Goal: Transaction & Acquisition: Book appointment/travel/reservation

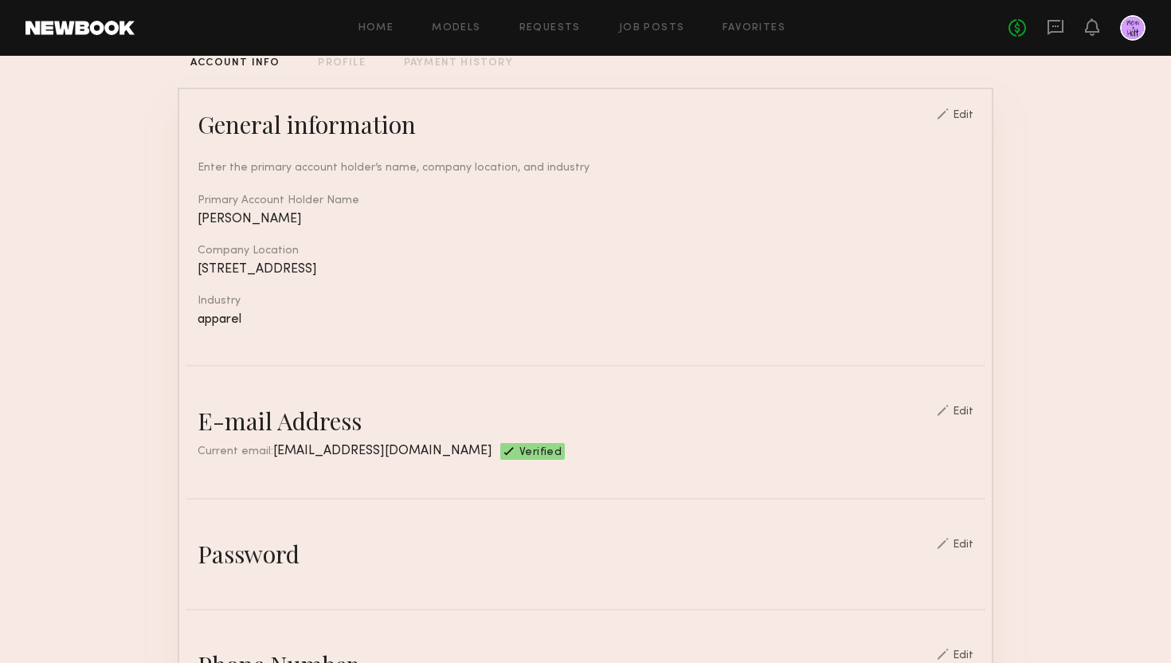
scroll to position [121, 0]
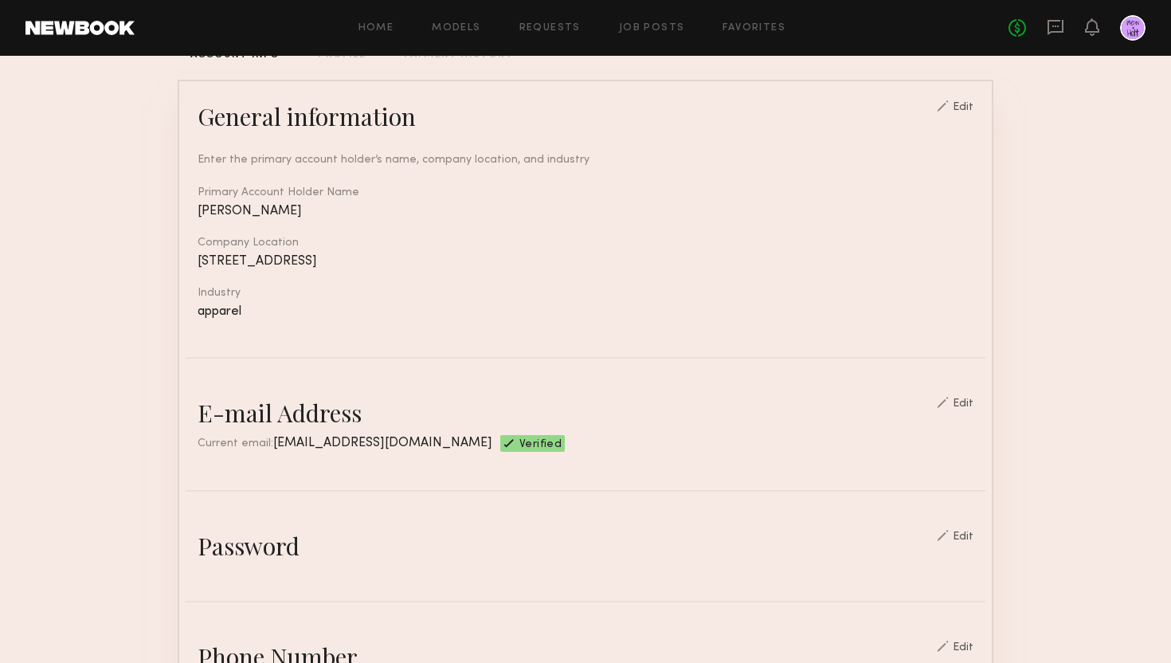
click at [949, 100] on div at bounding box center [943, 105] width 12 height 11
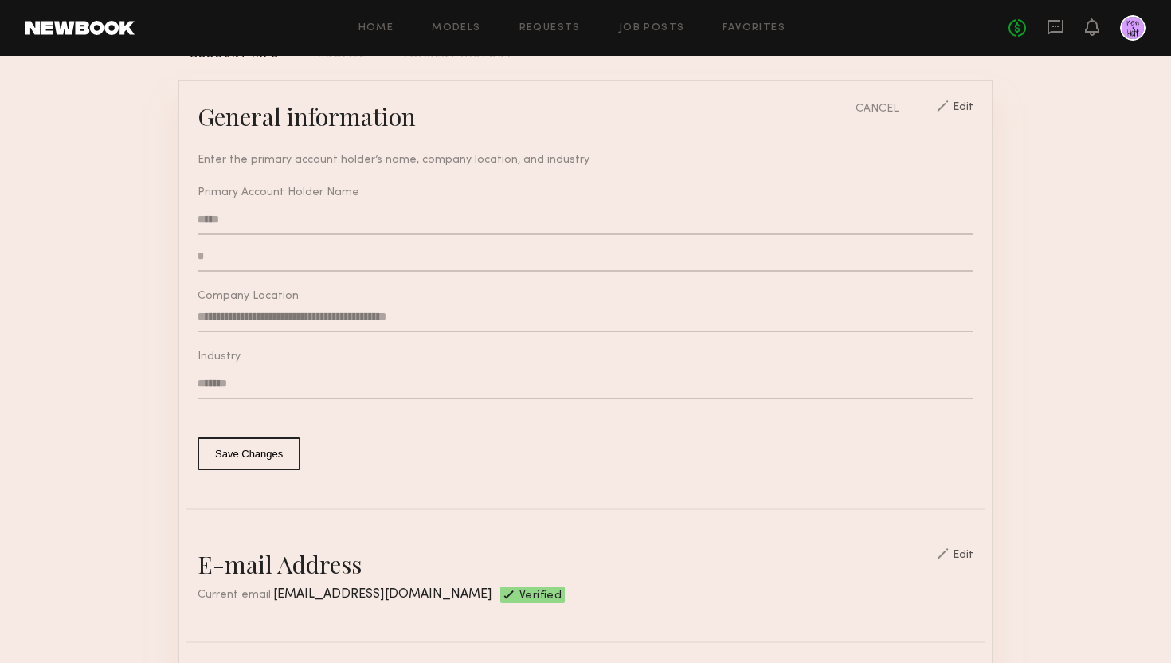
click at [413, 314] on input "**********" at bounding box center [586, 317] width 776 height 30
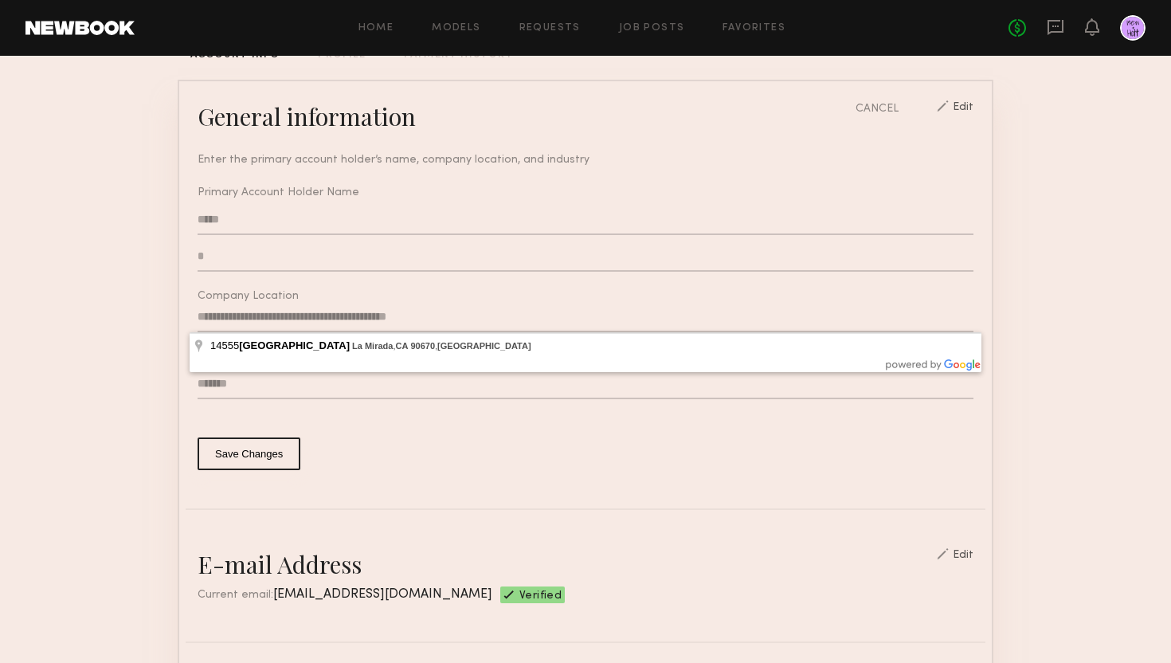
type input "**********"
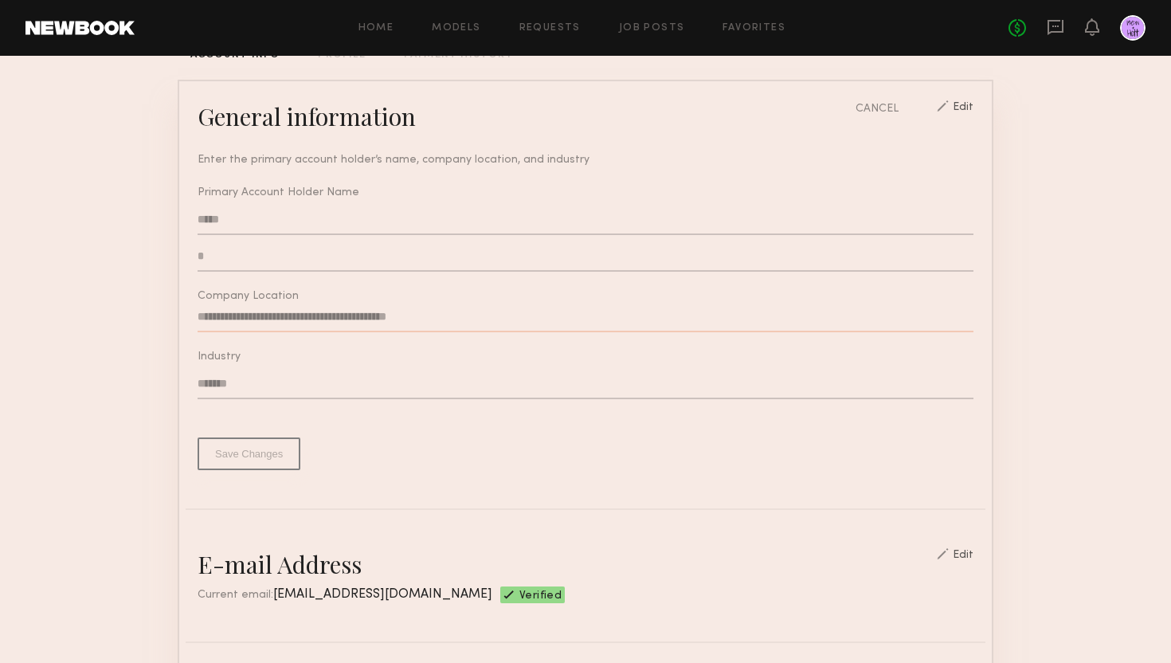
click at [251, 451] on div "**********" at bounding box center [586, 301] width 776 height 338
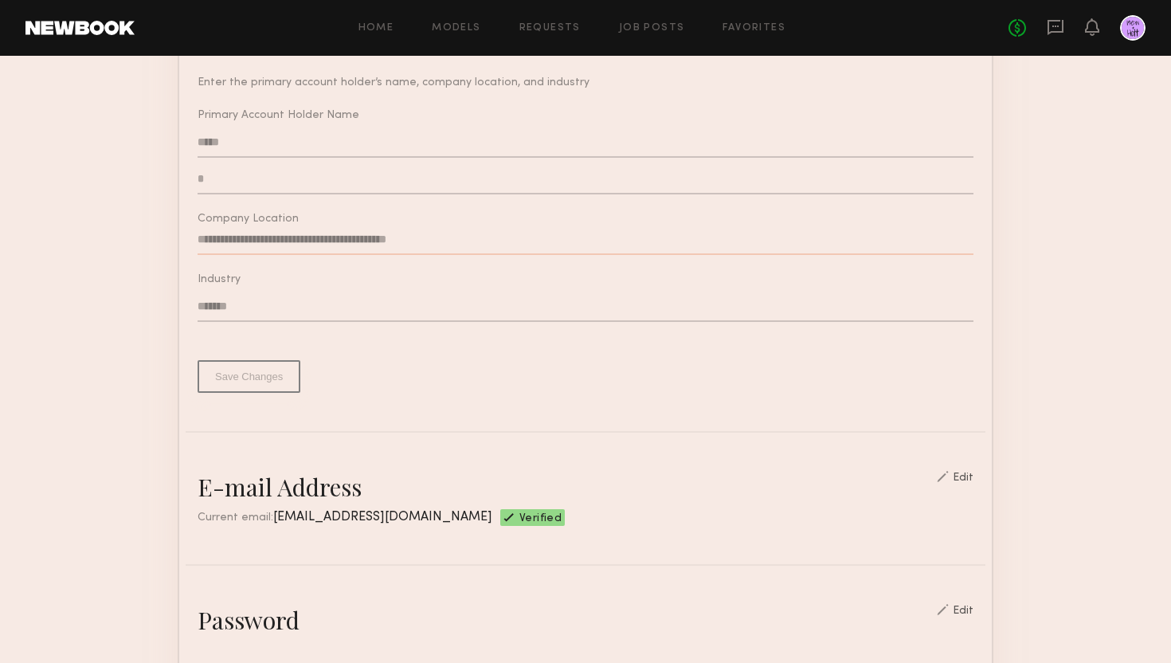
scroll to position [0, 0]
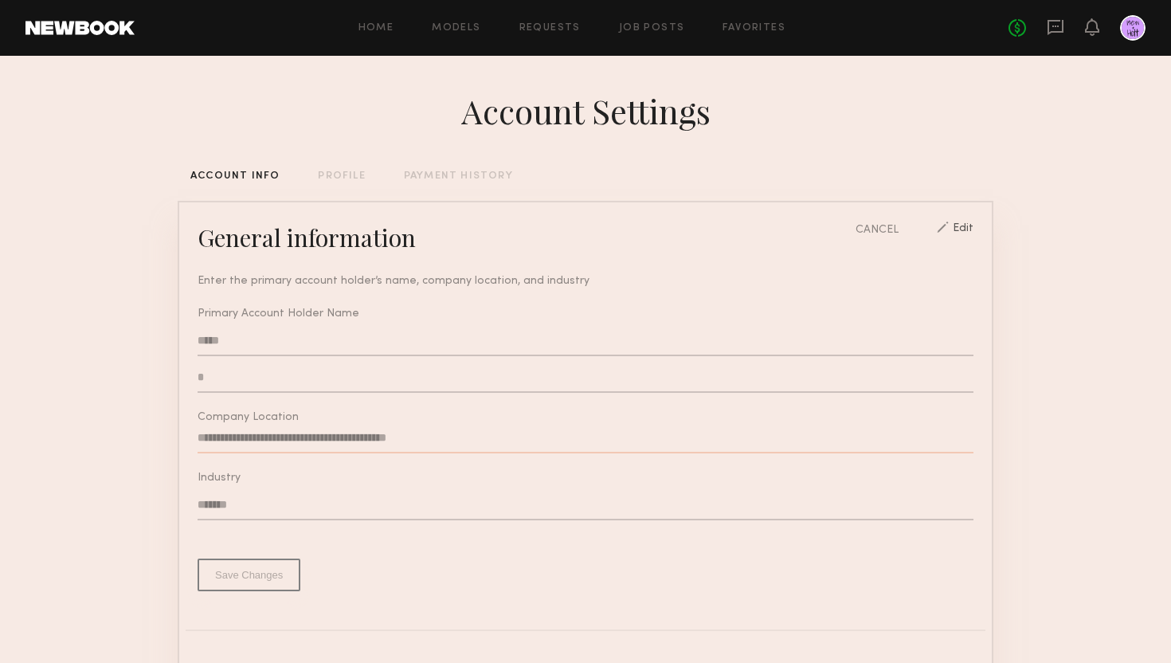
click at [449, 175] on div "PAYMENT HISTORY" at bounding box center [458, 176] width 109 height 10
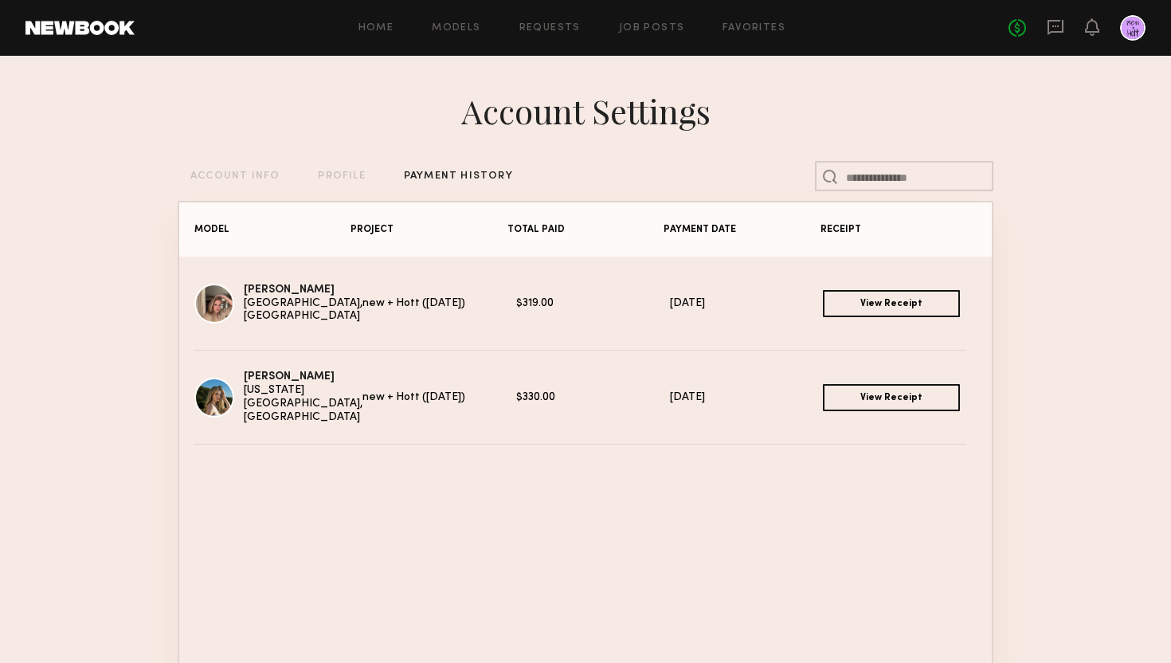
click at [261, 172] on div "ACCOUNT INFO" at bounding box center [234, 176] width 89 height 10
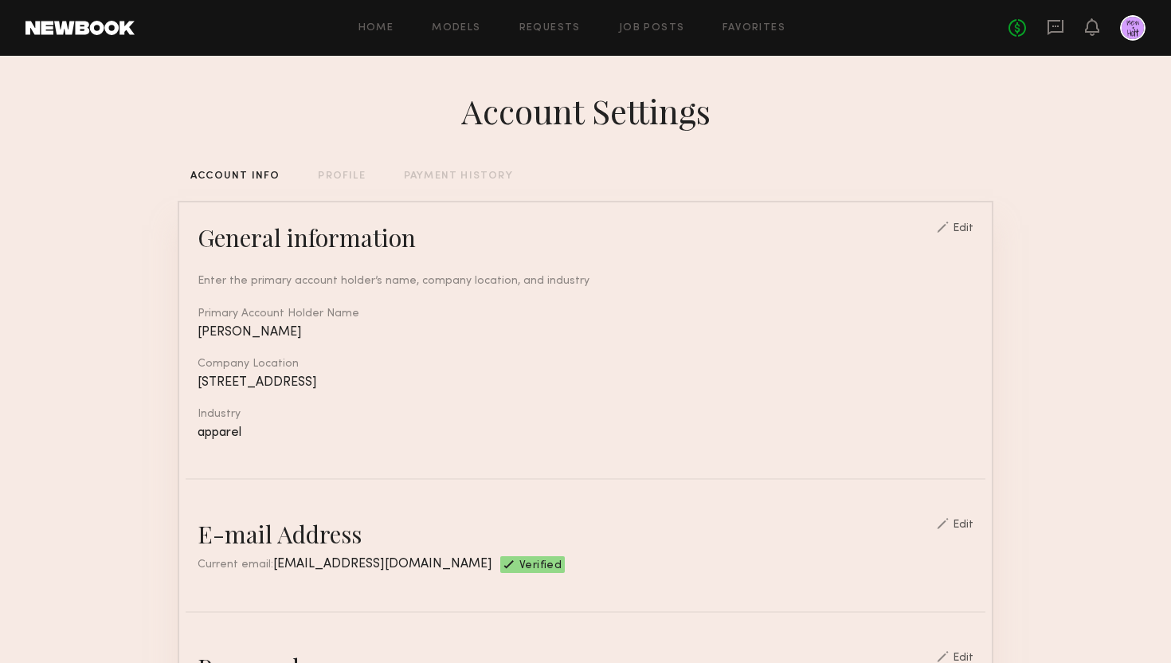
click at [322, 178] on div "PROFILE" at bounding box center [341, 176] width 47 height 10
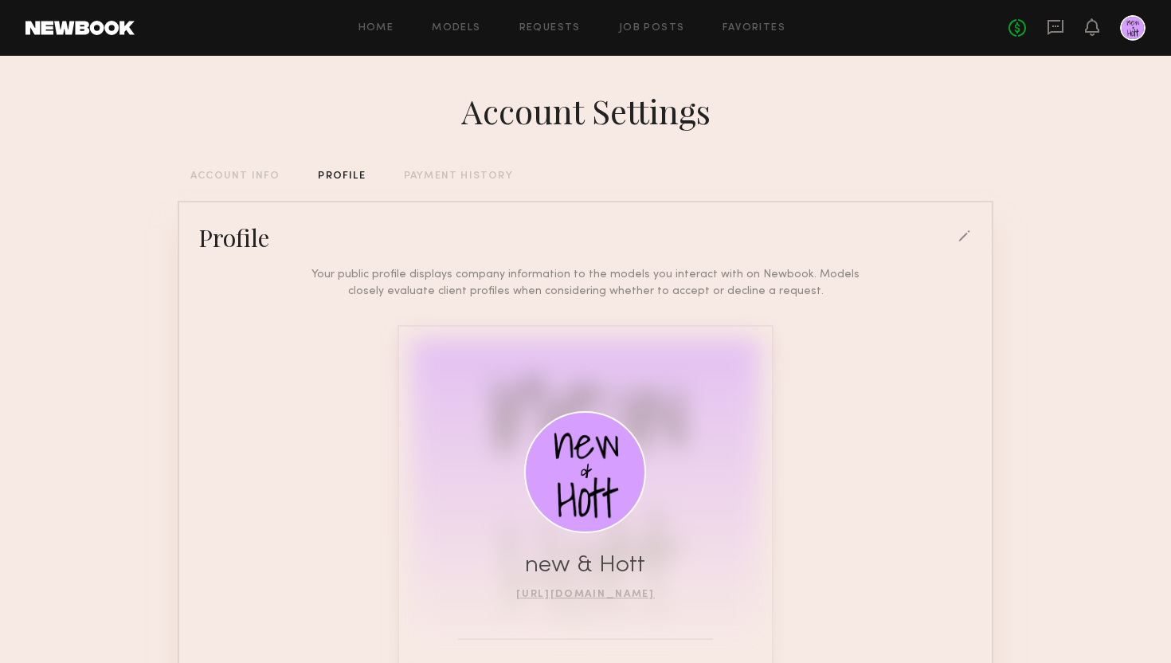
click at [445, 175] on div "PAYMENT HISTORY" at bounding box center [458, 176] width 109 height 10
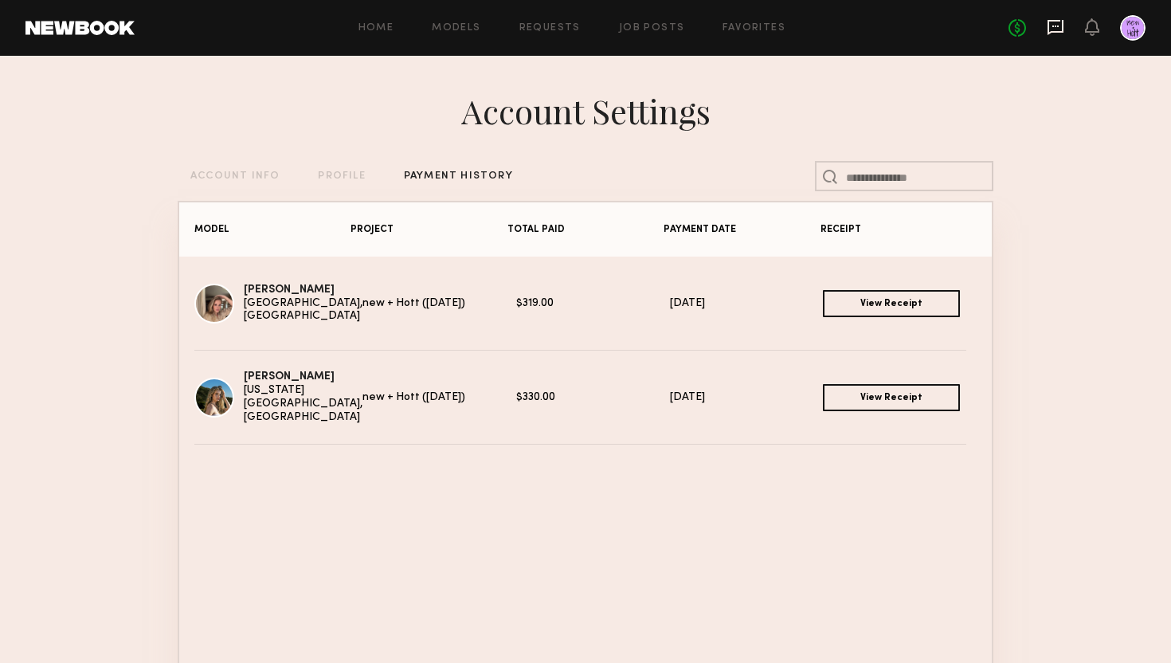
click at [1053, 27] on icon at bounding box center [1056, 26] width 6 height 2
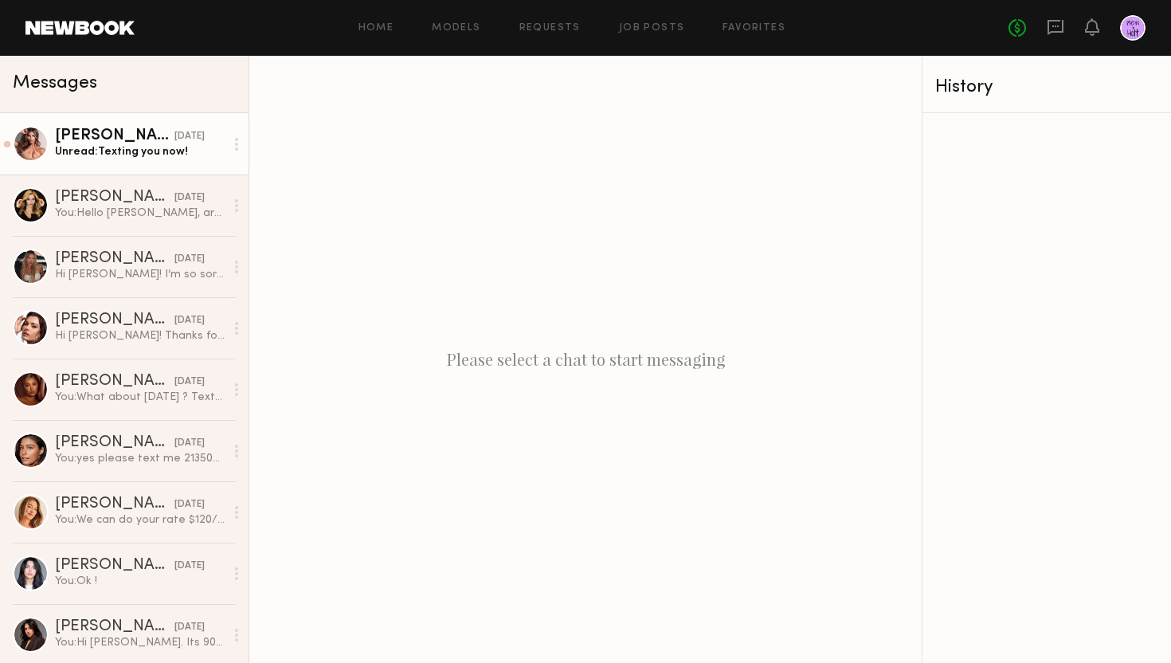
click at [129, 147] on div "Unread: Texting you now!" at bounding box center [140, 151] width 170 height 15
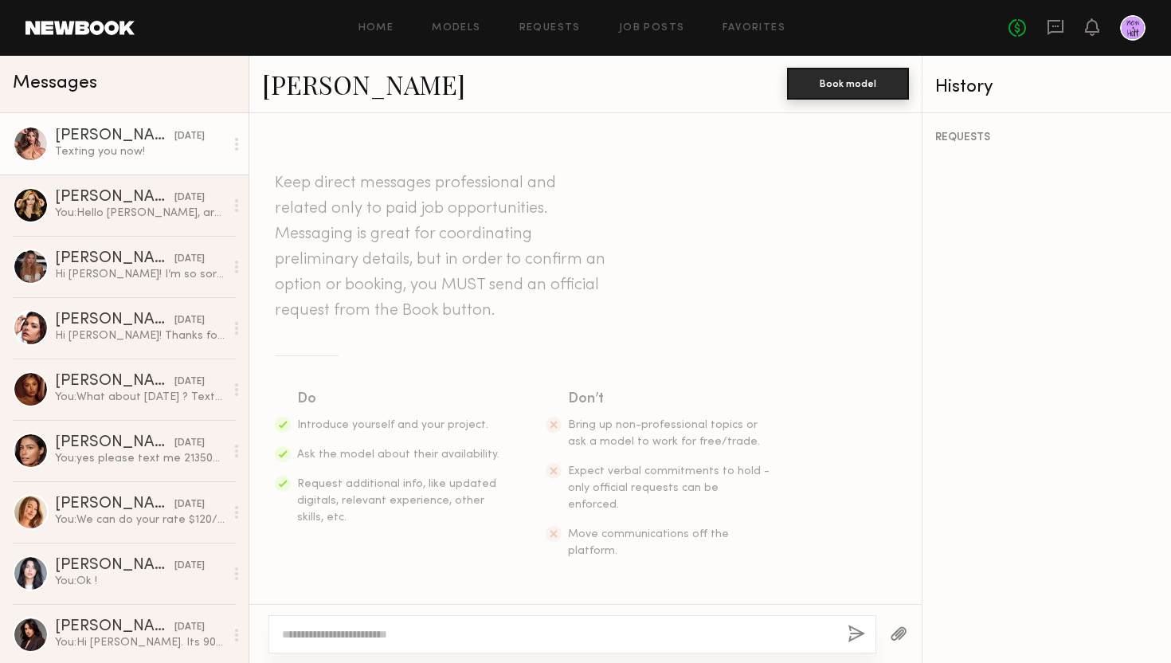
click at [826, 89] on button "Book model" at bounding box center [848, 84] width 122 height 32
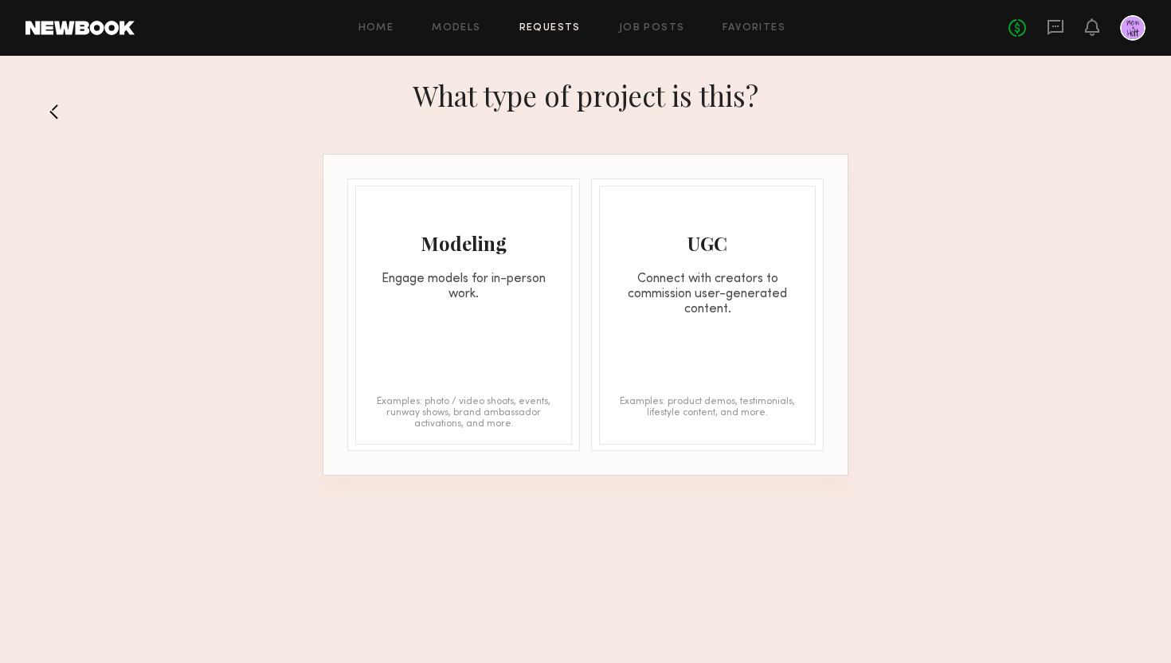
click at [60, 108] on button at bounding box center [60, 111] width 25 height 25
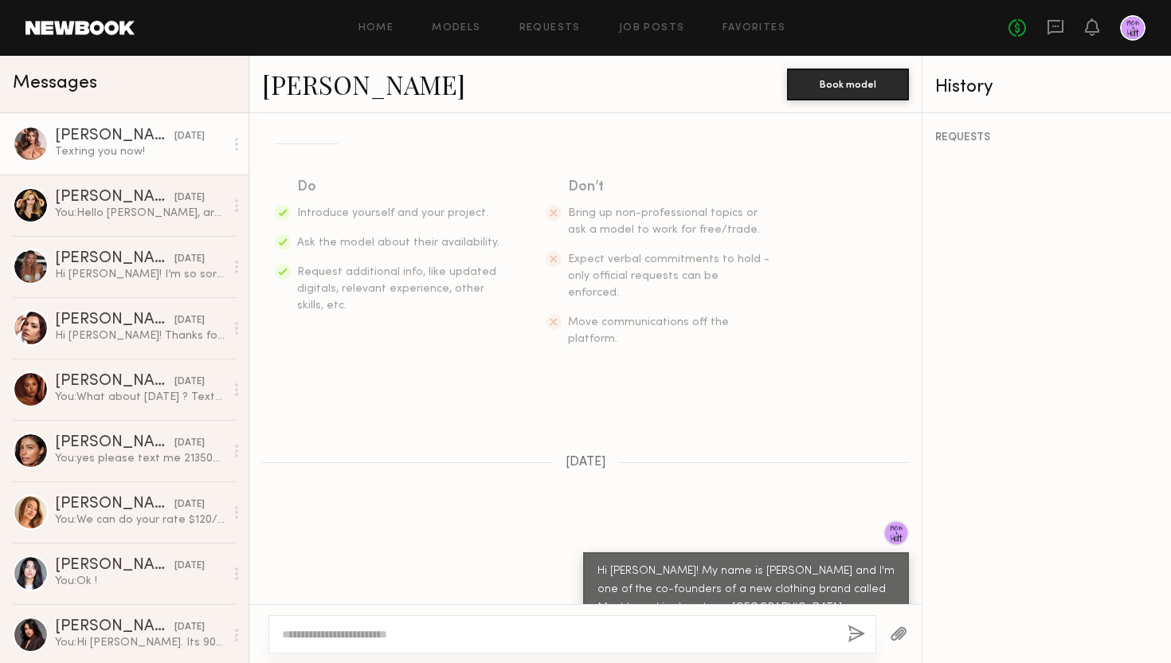
scroll to position [944, 0]
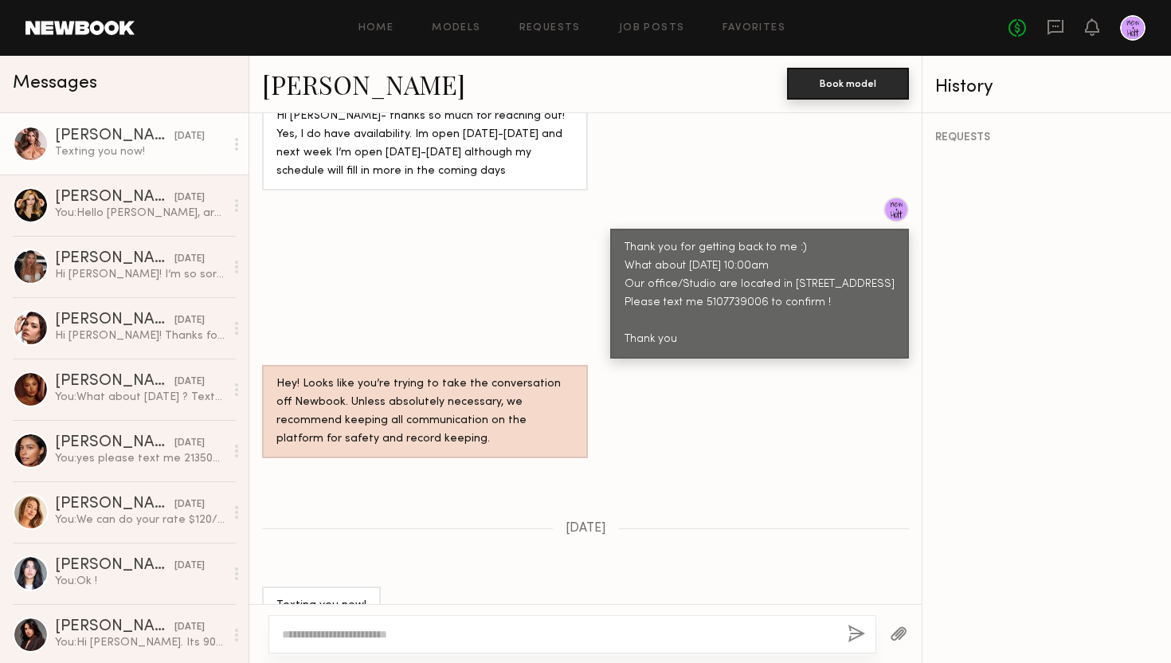
click at [853, 82] on button "Book model" at bounding box center [848, 84] width 122 height 32
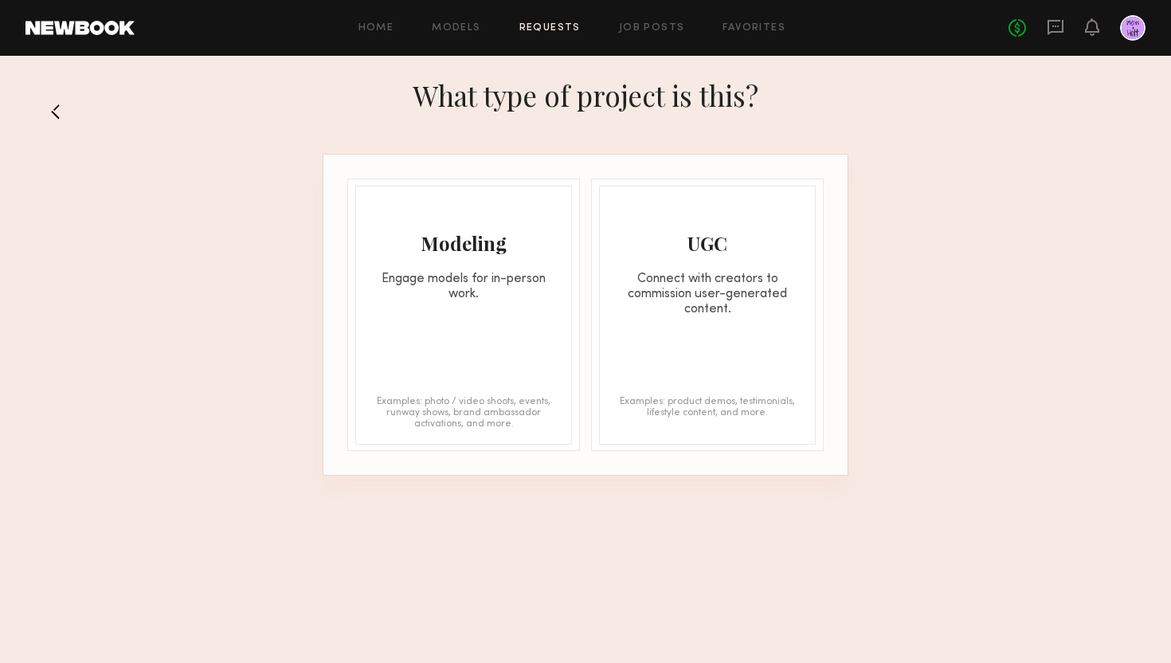
click at [466, 249] on div "Modeling" at bounding box center [463, 242] width 215 height 25
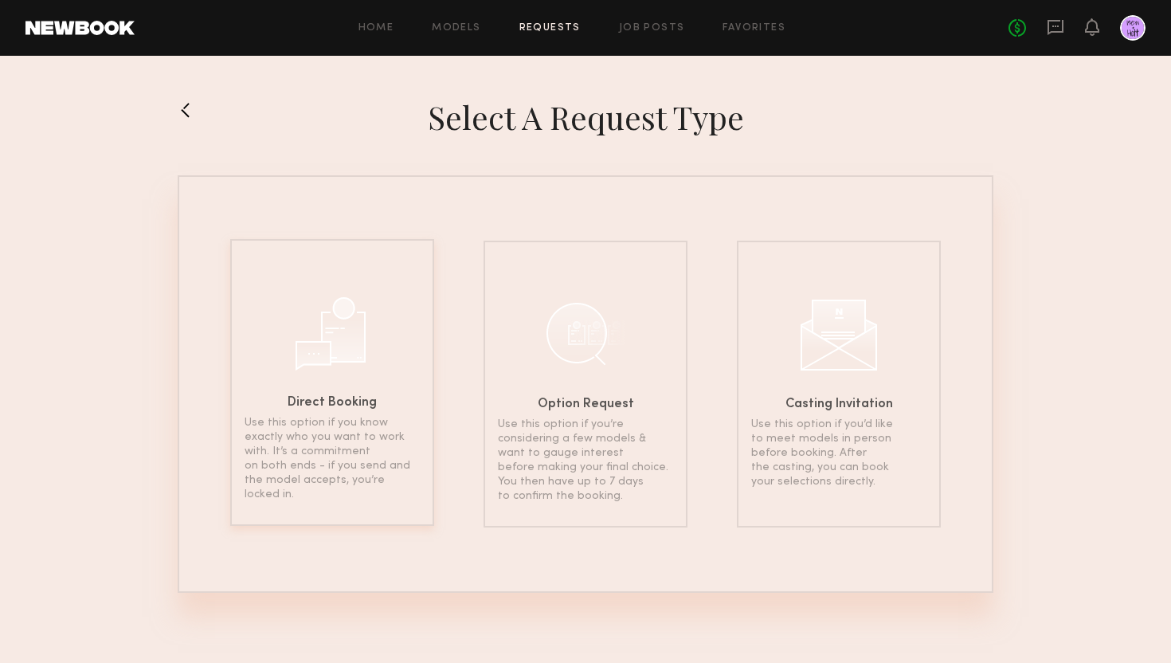
click at [355, 292] on div at bounding box center [332, 332] width 80 height 80
